Goal: Information Seeking & Learning: Learn about a topic

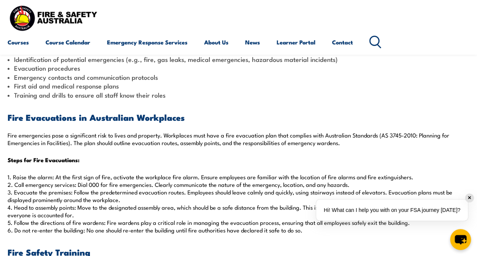
scroll to position [293, 0]
drag, startPoint x: 309, startPoint y: 234, endPoint x: 2, endPoint y: 180, distance: 311.5
drag, startPoint x: 2, startPoint y: 180, endPoint x: 29, endPoint y: 185, distance: 27.7
click at [29, 185] on p "1. Raise the alarm: At the first sign of fire, activate the workplace fire alar…" at bounding box center [239, 204] width 462 height 61
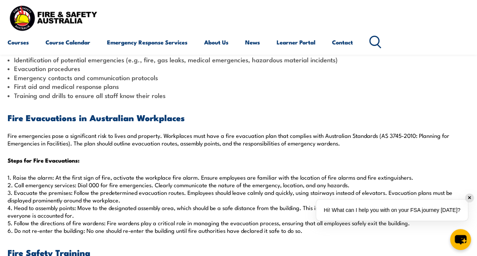
copy p "1. Raise the alarm: At the first sign of fire, activate the workplace fire alar…"
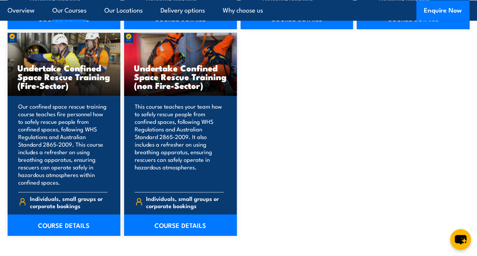
scroll to position [832, 0]
